Goal: Information Seeking & Learning: Learn about a topic

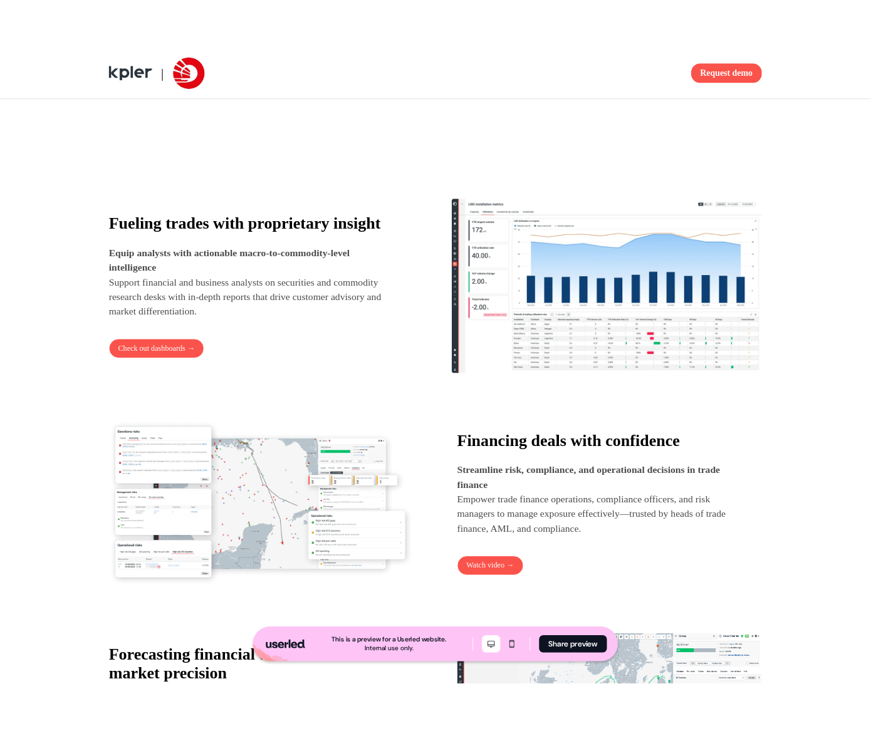
scroll to position [735, 0]
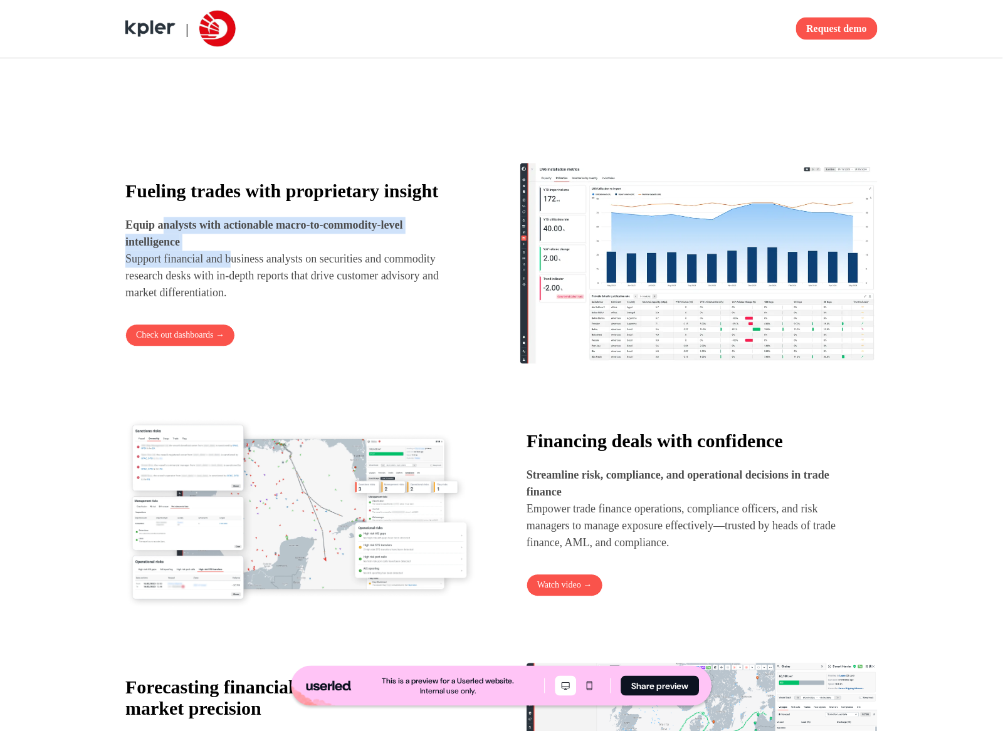
drag, startPoint x: 167, startPoint y: 251, endPoint x: 249, endPoint y: 305, distance: 98.6
click at [244, 300] on p "Equip analysts with actionable macro-to-commodity-level intelligence Support fi…" at bounding box center [292, 260] width 335 height 85
click at [249, 302] on p "Equip analysts with actionable macro-to-commodity-level intelligence Support fi…" at bounding box center [292, 260] width 335 height 85
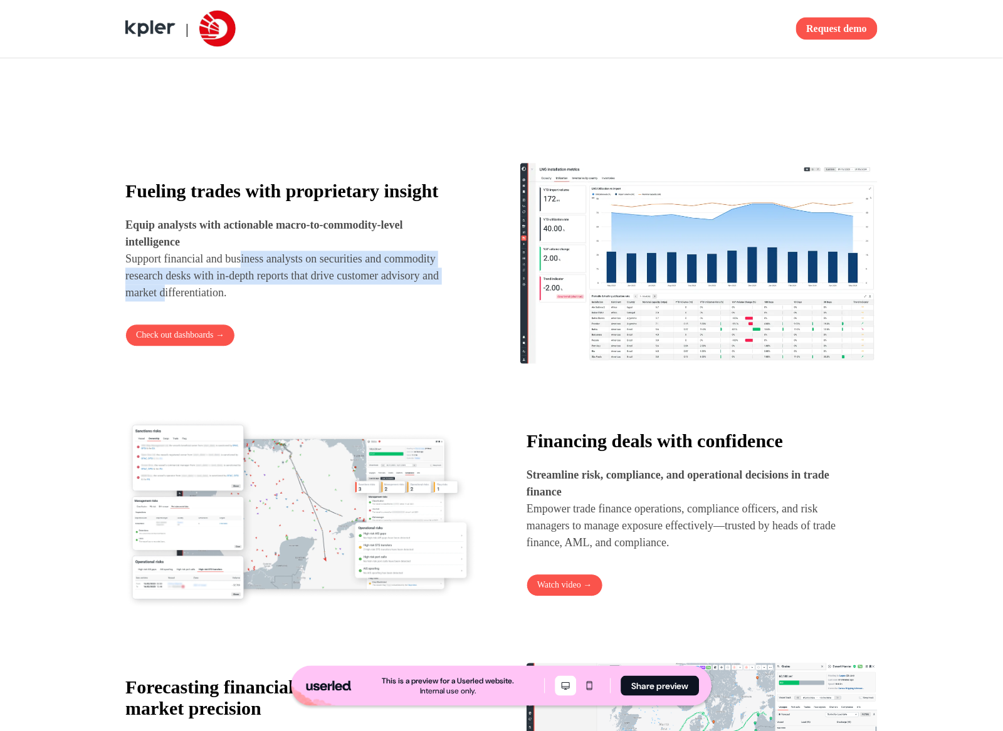
drag, startPoint x: 250, startPoint y: 298, endPoint x: 304, endPoint y: 338, distance: 67.2
click at [293, 302] on p "Equip analysts with actionable macro-to-commodity-level intelligence Support fi…" at bounding box center [292, 260] width 335 height 85
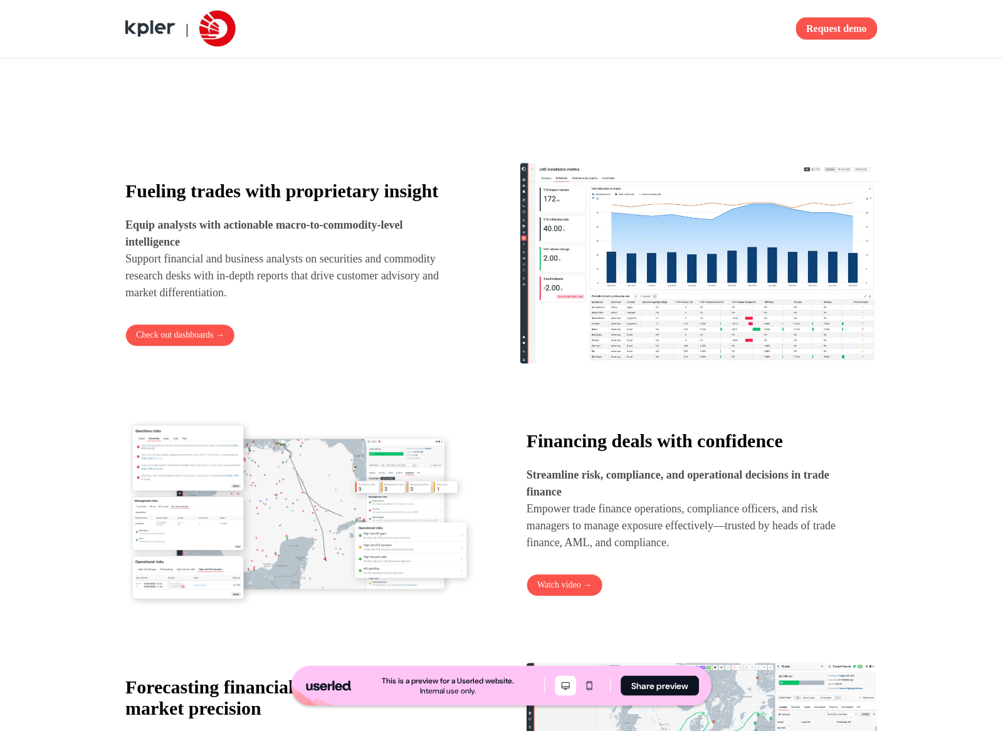
click at [305, 338] on div "Fueling trades with proprietary insight Equip analysts with actionable macro-to…" at bounding box center [303, 264] width 357 height 166
drag, startPoint x: 308, startPoint y: 311, endPoint x: 328, endPoint y: 340, distance: 35.1
click at [322, 335] on div "Fueling trades with proprietary insight Equip analysts with actionable macro-to…" at bounding box center [303, 264] width 357 height 166
click at [328, 340] on div "Fueling trades with proprietary insight Equip analysts with actionable macro-to…" at bounding box center [303, 264] width 357 height 166
